Goal: Task Accomplishment & Management: Use online tool/utility

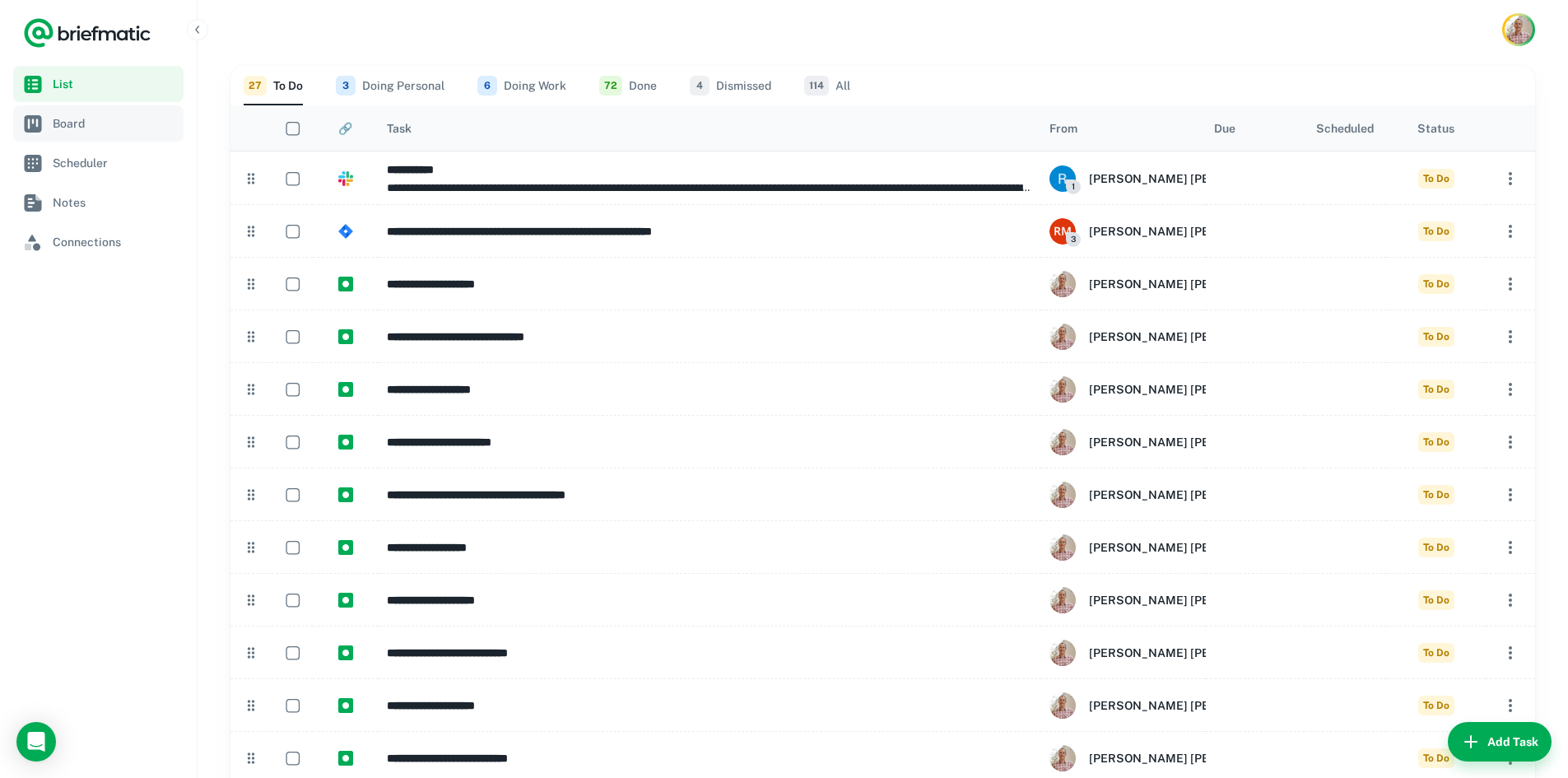
click at [116, 119] on span "Board" at bounding box center [115, 123] width 124 height 18
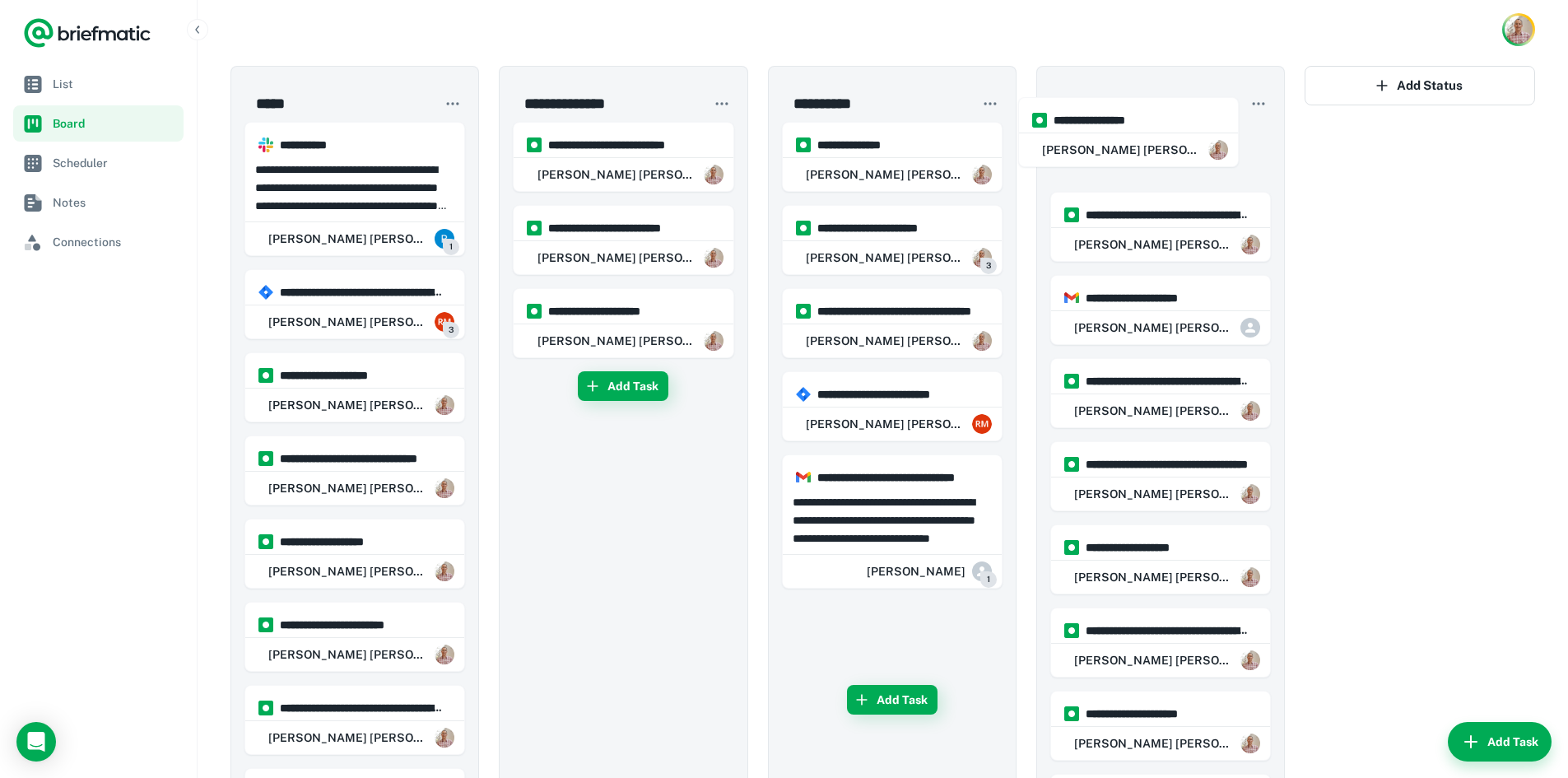
drag, startPoint x: 869, startPoint y: 175, endPoint x: 1117, endPoint y: 144, distance: 249.9
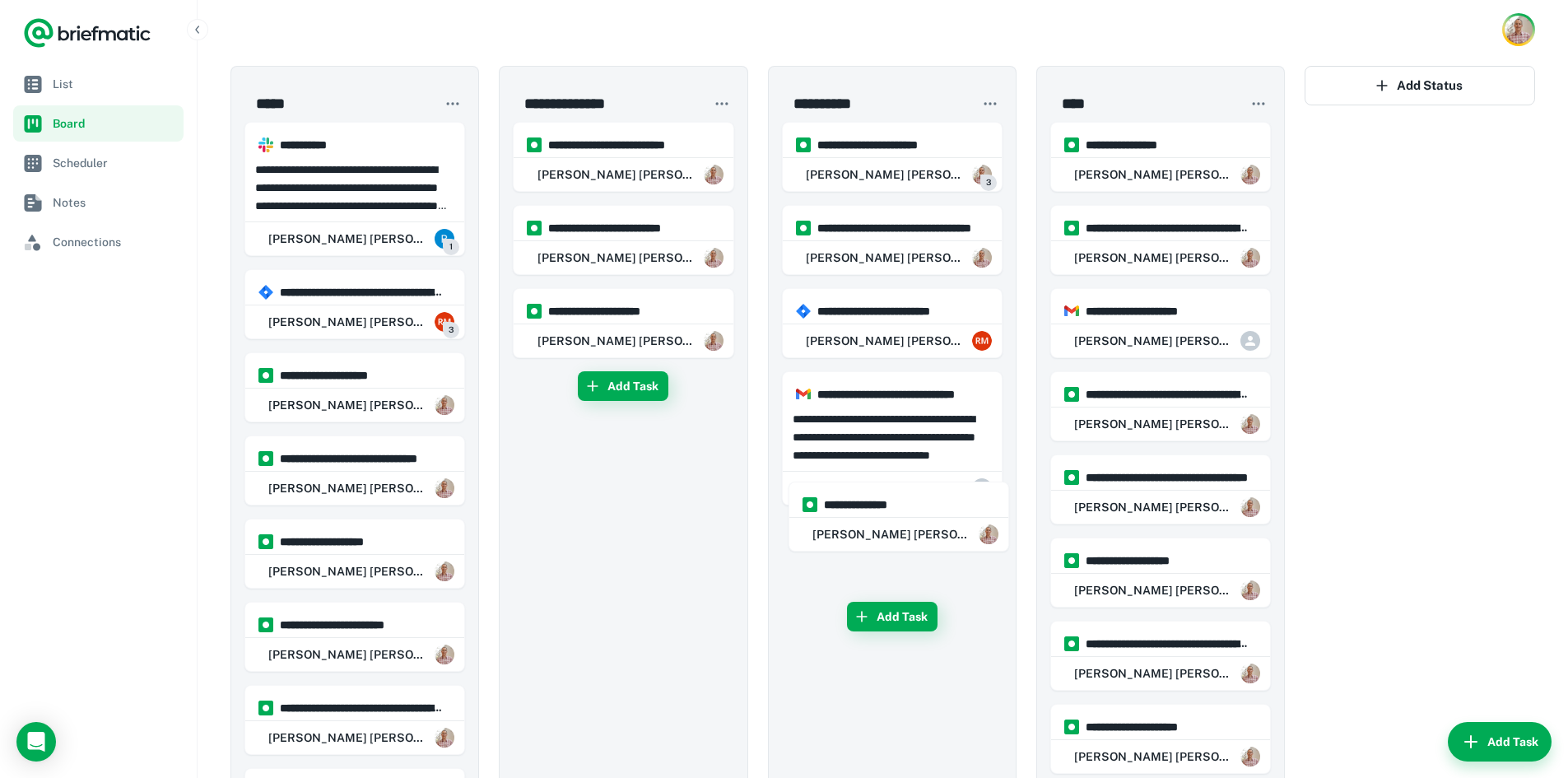
drag, startPoint x: 852, startPoint y: 166, endPoint x: 857, endPoint y: 539, distance: 373.0
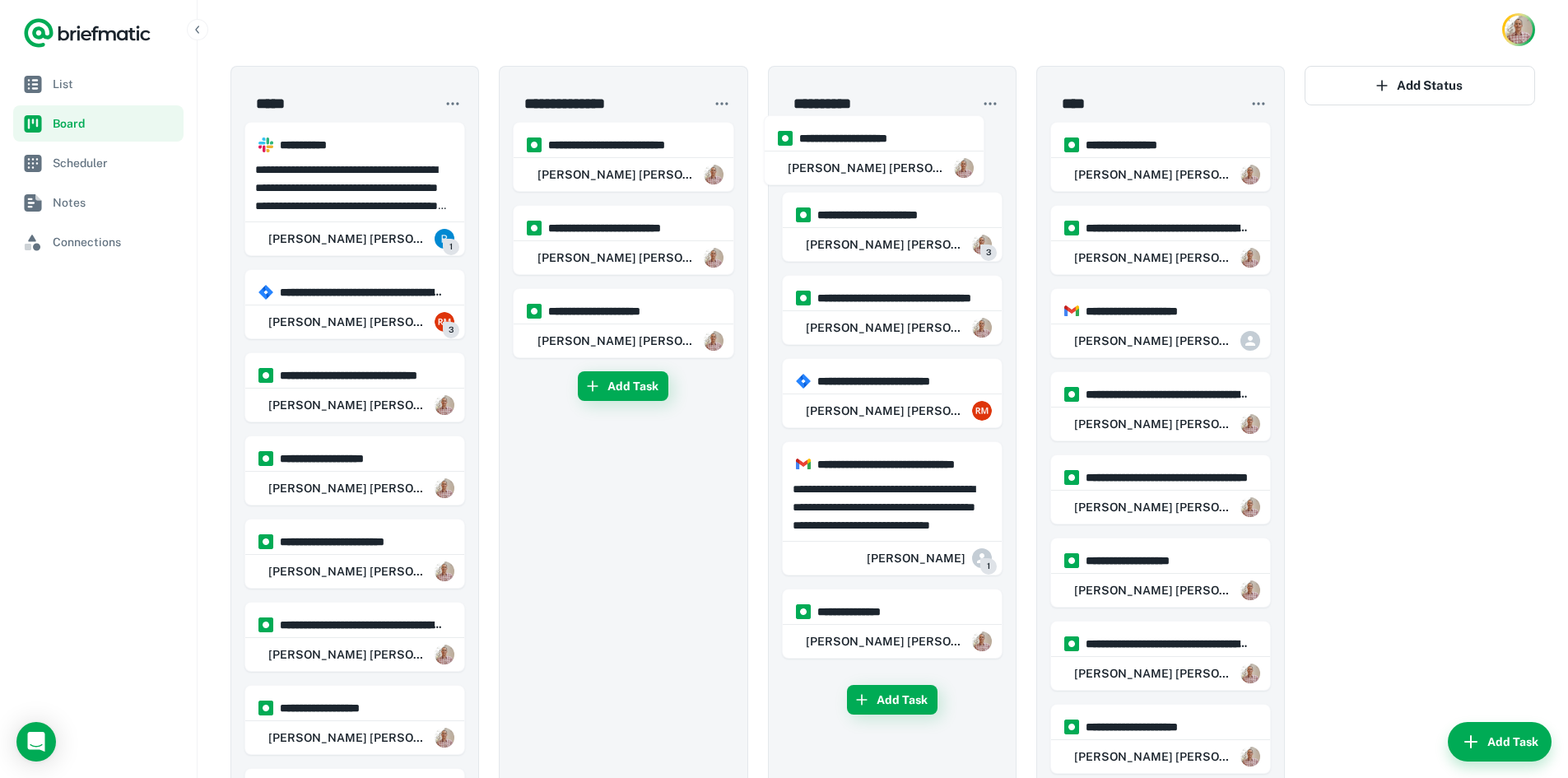
drag, startPoint x: 309, startPoint y: 391, endPoint x: 838, endPoint y: 146, distance: 583.0
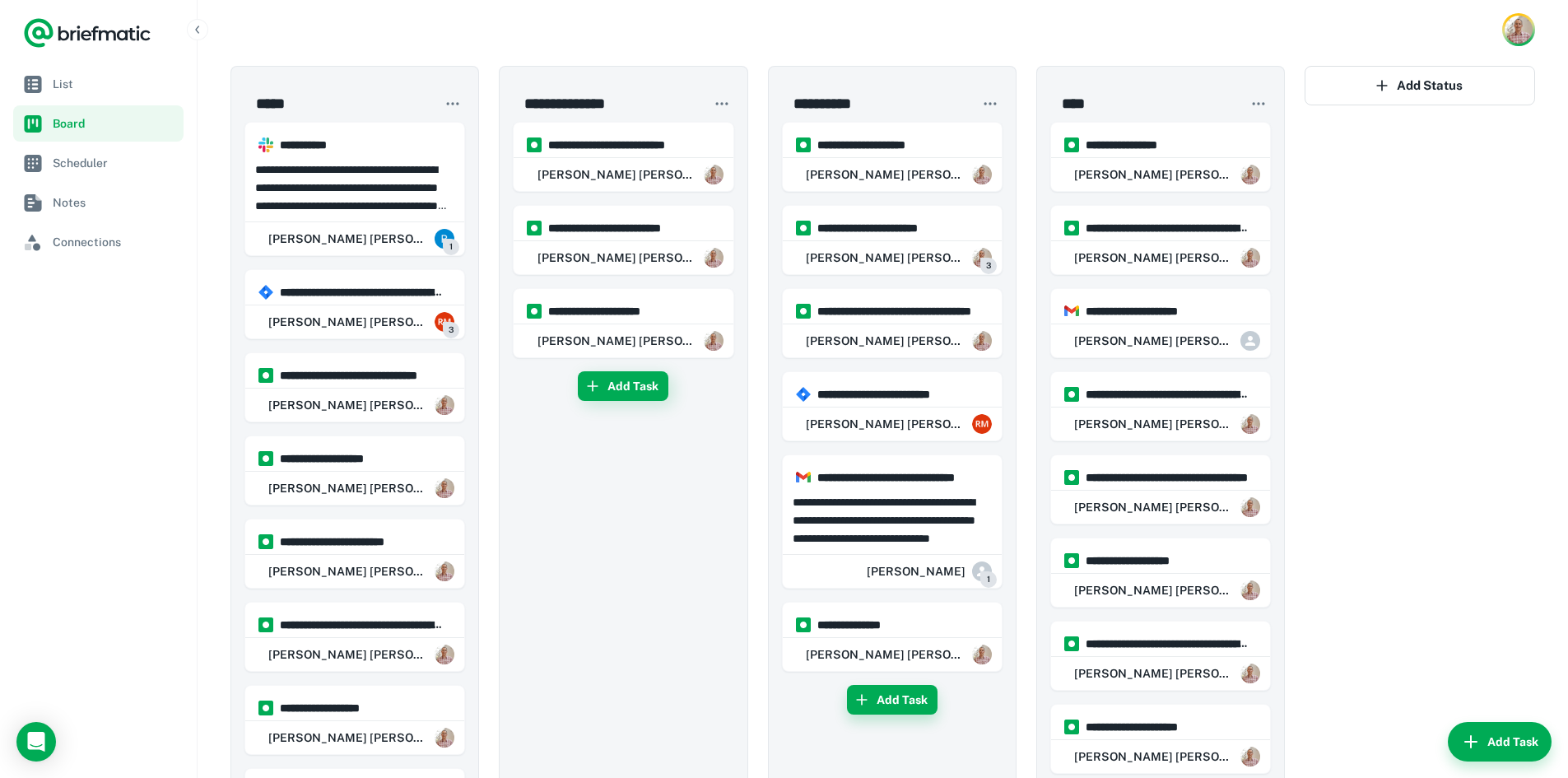
click at [890, 690] on button "Add Task" at bounding box center [891, 699] width 91 height 29
type input "**********"
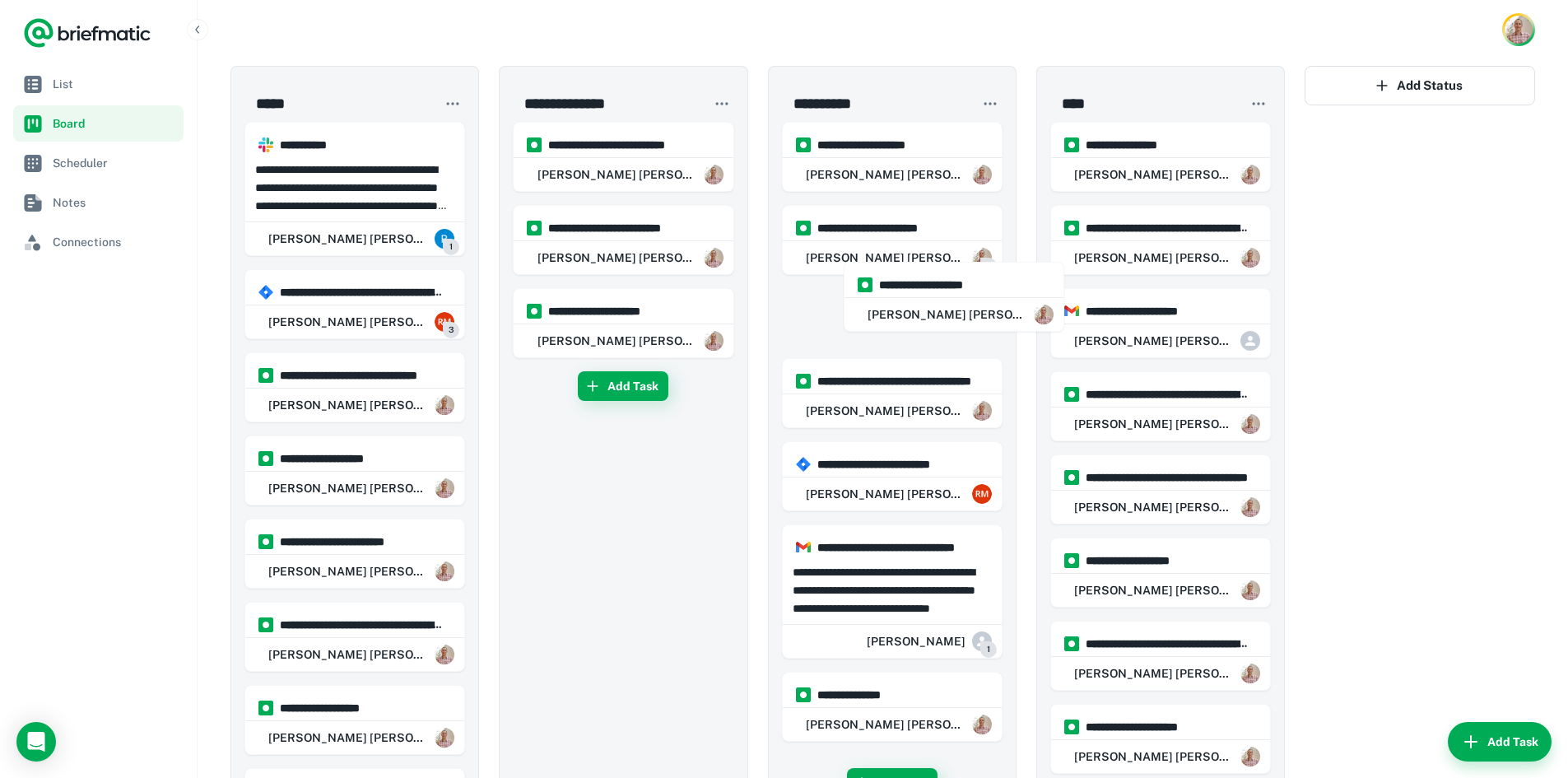
scroll to position [1, 0]
drag, startPoint x: 853, startPoint y: 714, endPoint x: 862, endPoint y: 198, distance: 516.1
